Goal: Information Seeking & Learning: Understand process/instructions

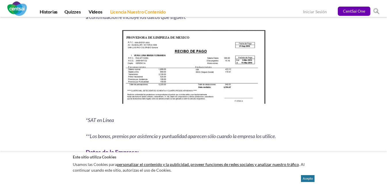
scroll to position [747, 0]
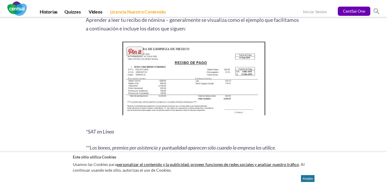
click at [176, 115] on img at bounding box center [193, 80] width 147 height 80
click at [165, 82] on img at bounding box center [193, 80] width 147 height 80
click at [167, 78] on img at bounding box center [193, 80] width 147 height 80
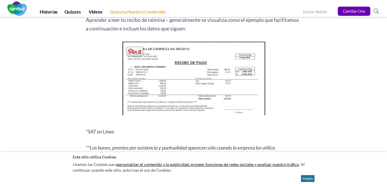
drag, startPoint x: 167, startPoint y: 78, endPoint x: 170, endPoint y: 80, distance: 3.0
click at [170, 80] on img at bounding box center [193, 80] width 147 height 80
click at [308, 177] on button "Acepto" at bounding box center [308, 178] width 14 height 7
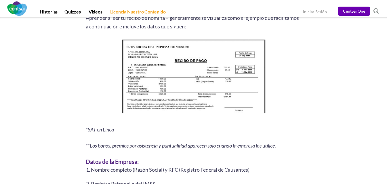
scroll to position [734, 0]
